Goal: Task Accomplishment & Management: Use online tool/utility

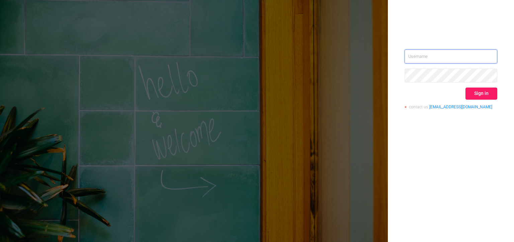
type input "[PERSON_NAME][EMAIL_ADDRESS][DOMAIN_NAME]"
click at [485, 92] on button "Sign in" at bounding box center [481, 94] width 32 height 12
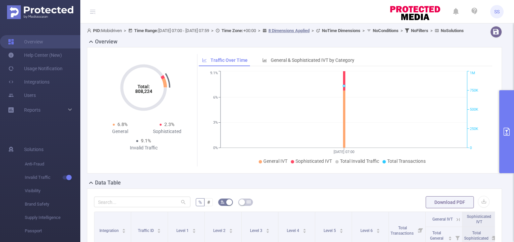
click at [514, 140] on button "primary" at bounding box center [506, 131] width 15 height 83
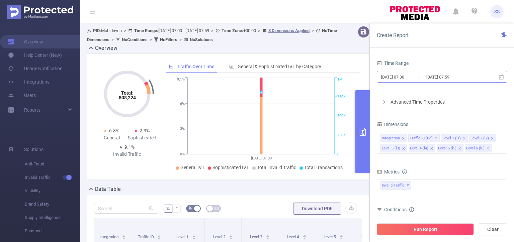
click at [419, 73] on input "[DATE] 07:00" at bounding box center [407, 77] width 54 height 9
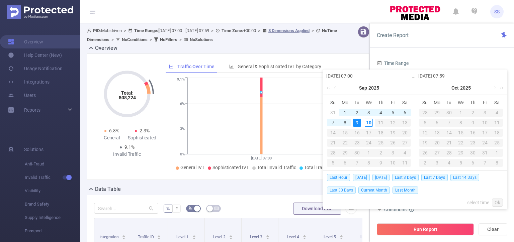
click at [342, 190] on span "Last 30 Days" at bounding box center [341, 190] width 29 height 7
type input "[DATE] 00:00"
type input "[DATE] 23:59"
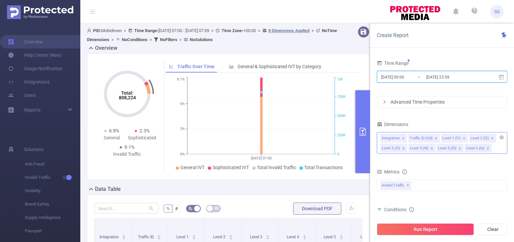
click at [402, 139] on icon "icon: close" at bounding box center [403, 138] width 2 height 2
click at [435, 139] on icon "icon: close" at bounding box center [436, 138] width 3 height 3
click at [435, 137] on icon "icon: close" at bounding box center [436, 138] width 3 height 3
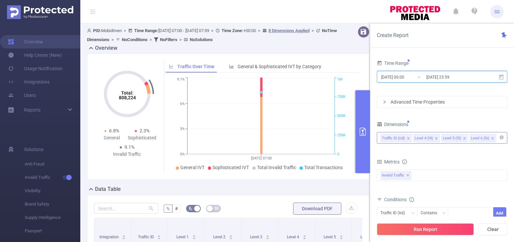
click at [435, 137] on icon "icon: close" at bounding box center [436, 138] width 3 height 3
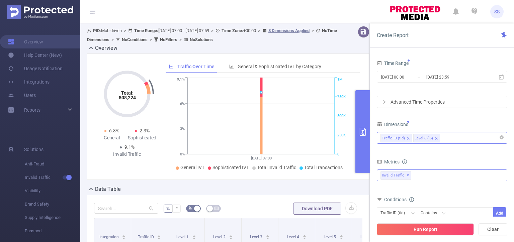
click at [427, 173] on div "Invalid Traffic ✕" at bounding box center [442, 176] width 131 height 12
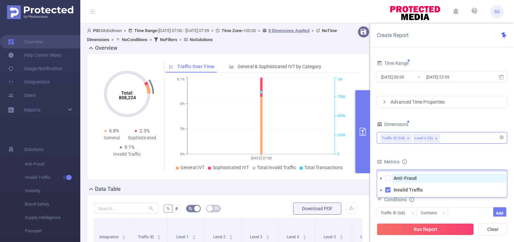
click at [412, 178] on strong "Anti-Fraud" at bounding box center [405, 178] width 23 height 5
click at [433, 160] on div "Metrics" at bounding box center [442, 162] width 131 height 11
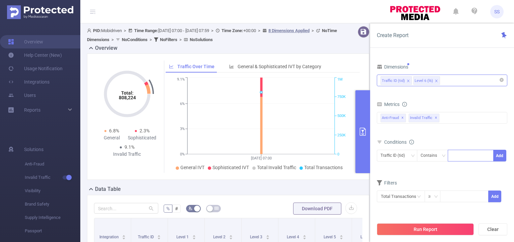
click at [463, 155] on div at bounding box center [470, 155] width 38 height 11
type input "mobi"
click at [499, 155] on button "Add" at bounding box center [499, 156] width 13 height 12
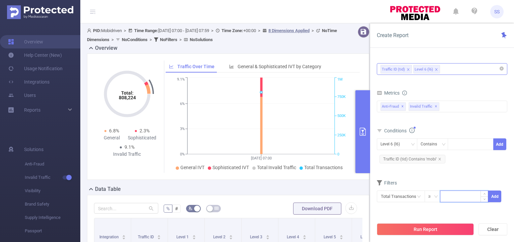
click at [460, 196] on input at bounding box center [464, 196] width 48 height 10
type input "50"
click at [495, 196] on button "Add" at bounding box center [494, 197] width 13 height 12
click at [401, 198] on input "text" at bounding box center [401, 197] width 48 height 12
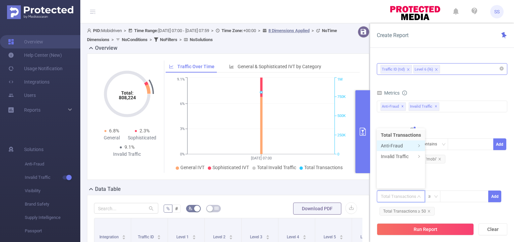
click at [396, 146] on li "Anti-Fraud" at bounding box center [401, 146] width 48 height 11
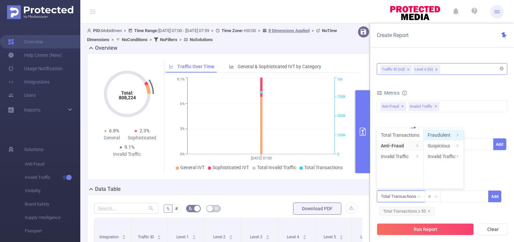
click at [443, 135] on li "Fraudulent" at bounding box center [444, 135] width 40 height 11
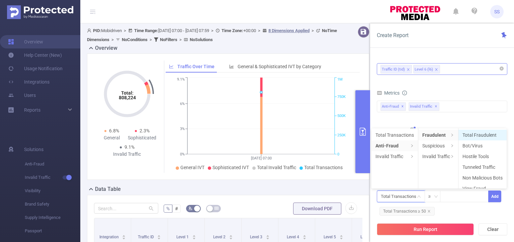
click at [484, 137] on li "Total Fraudulent" at bounding box center [482, 135] width 48 height 11
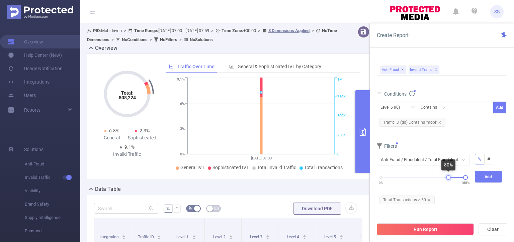
drag, startPoint x: 381, startPoint y: 176, endPoint x: 448, endPoint y: 175, distance: 67.3
click at [448, 175] on div at bounding box center [448, 177] width 5 height 5
click at [498, 177] on button "Add" at bounding box center [488, 177] width 27 height 12
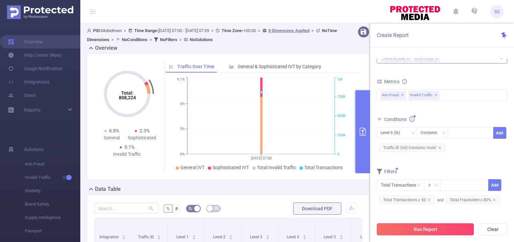
click at [441, 230] on button "Run Report" at bounding box center [425, 230] width 97 height 12
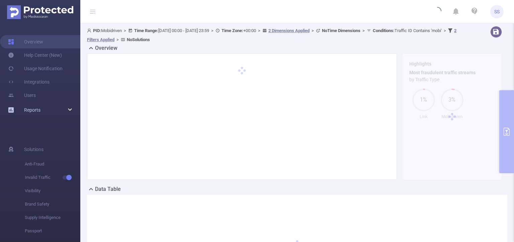
click at [70, 111] on div "Reports" at bounding box center [40, 109] width 80 height 13
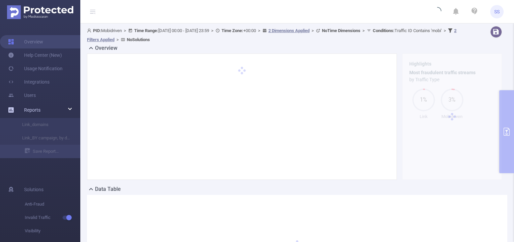
click at [70, 108] on div "Reports" at bounding box center [40, 109] width 80 height 13
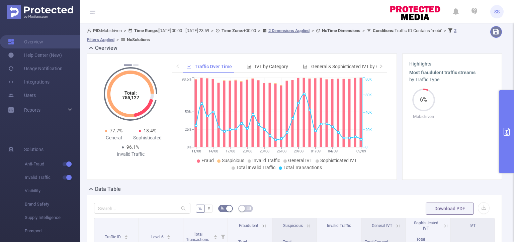
click at [490, 31] on button "button" at bounding box center [496, 32] width 12 height 12
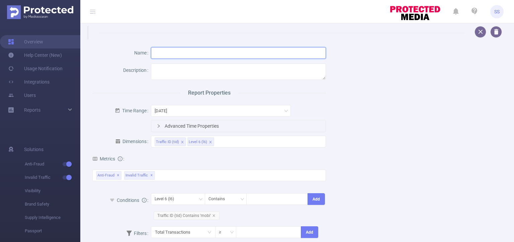
click at [216, 50] on input "text" at bounding box center [238, 53] width 175 height 12
type input "Mobi_IP"
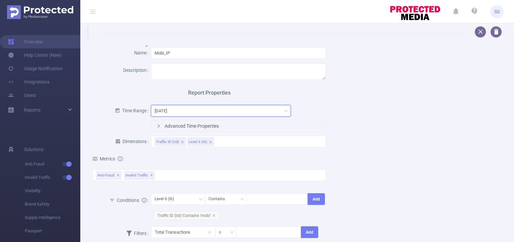
click at [210, 109] on div "[DATE]" at bounding box center [221, 110] width 133 height 11
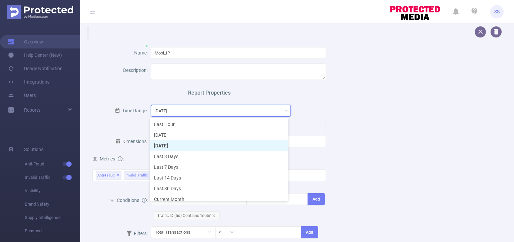
click at [380, 101] on div "Name Mobi_IP Description Report Properties Time Range [DATE] Advanced Time Prop…" at bounding box center [294, 178] width 420 height 278
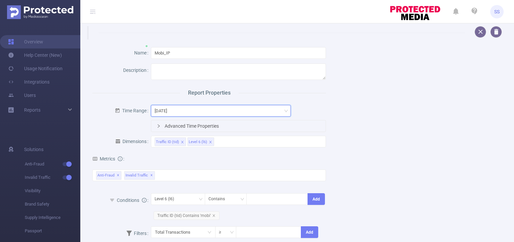
click at [205, 109] on div "[DATE]" at bounding box center [221, 110] width 133 height 11
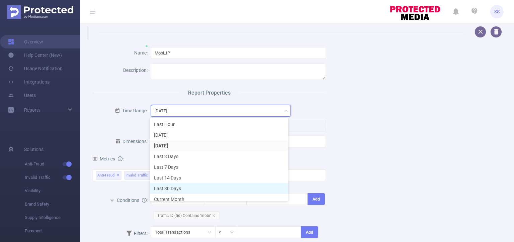
click at [179, 187] on li "Last 30 Days" at bounding box center [219, 188] width 138 height 11
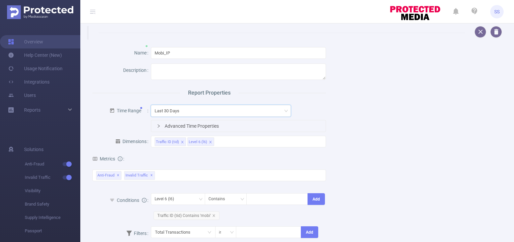
click at [345, 107] on div "Name Mobi_IP Description Report Properties Time Range Last 30 Days Advanced Tim…" at bounding box center [294, 178] width 420 height 278
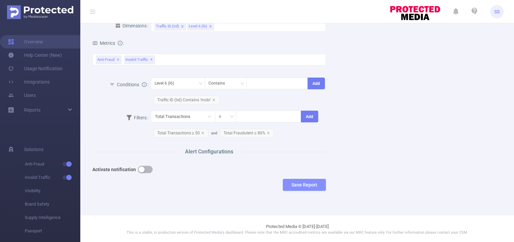
click at [290, 182] on button "Save Report" at bounding box center [304, 185] width 43 height 12
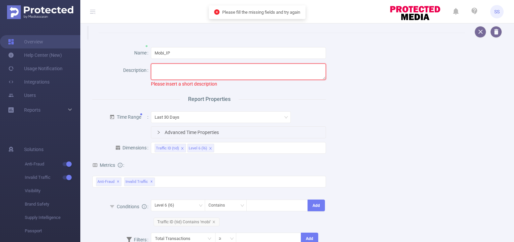
click at [211, 71] on textarea at bounding box center [238, 72] width 175 height 16
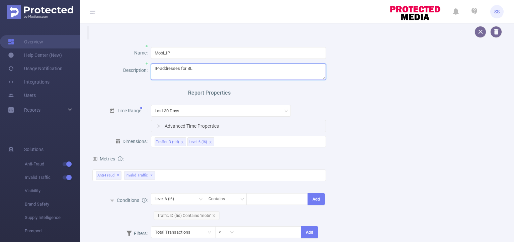
scroll to position [116, 0]
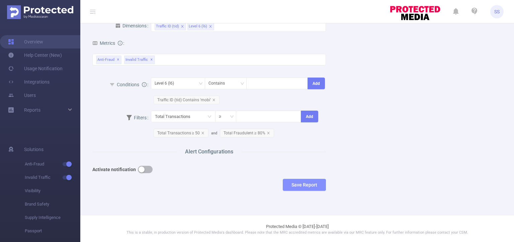
type textarea "IP-addresses for BL"
click at [307, 181] on button "Save Report" at bounding box center [304, 185] width 43 height 12
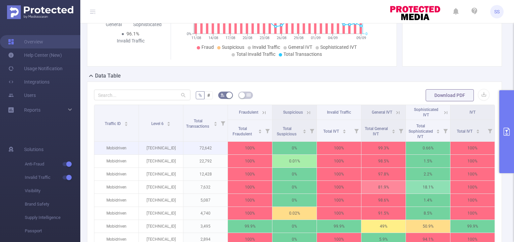
scroll to position [167, 0]
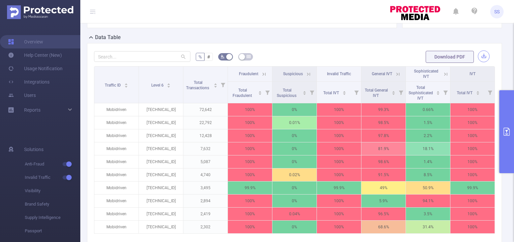
click at [479, 56] on button "button" at bounding box center [484, 57] width 12 height 12
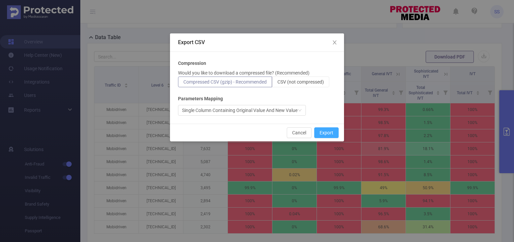
click at [324, 134] on button "Export" at bounding box center [326, 132] width 24 height 11
